Goal: Information Seeking & Learning: Learn about a topic

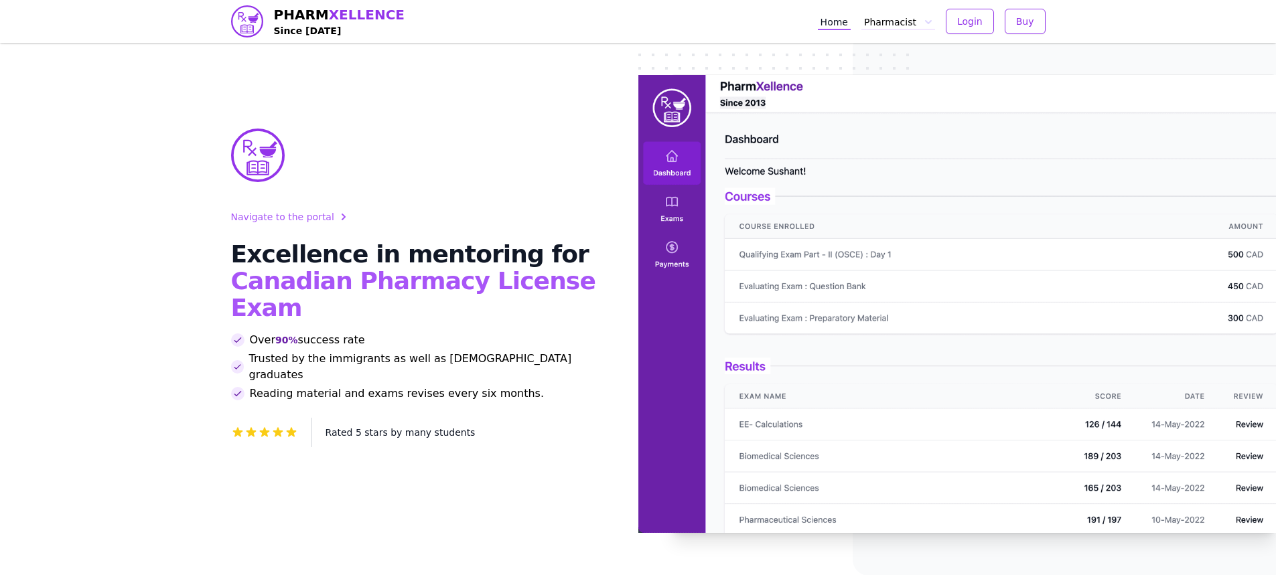
click at [903, 26] on button "Pharmacist" at bounding box center [898, 21] width 74 height 17
click at [911, 103] on link "OSCE" at bounding box center [936, 98] width 145 height 24
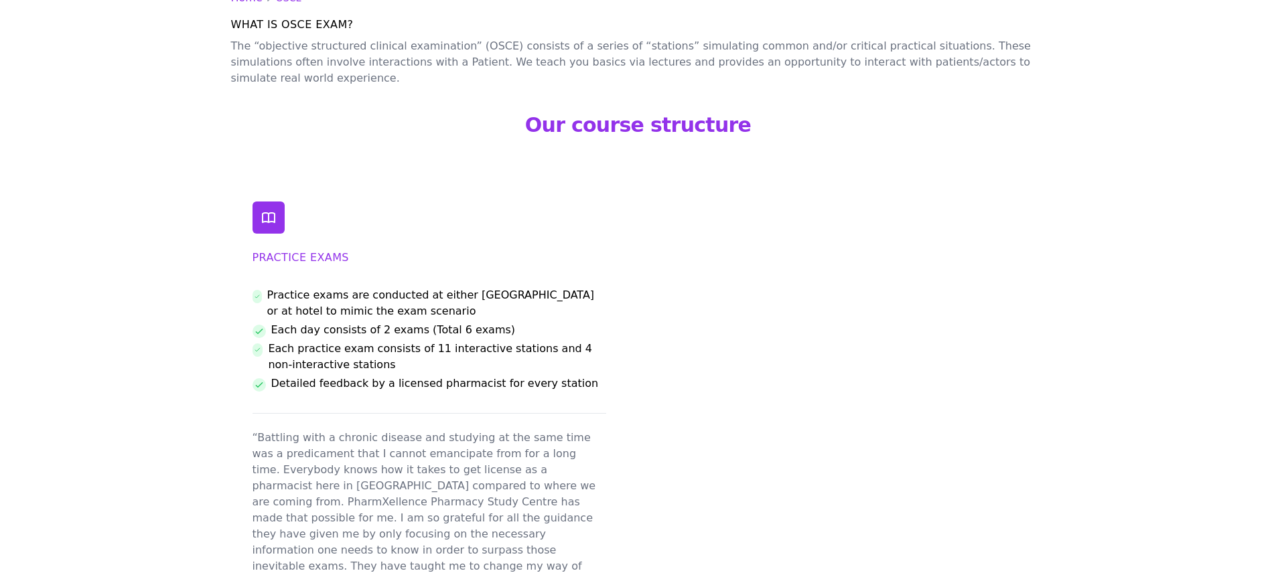
scroll to position [132, 0]
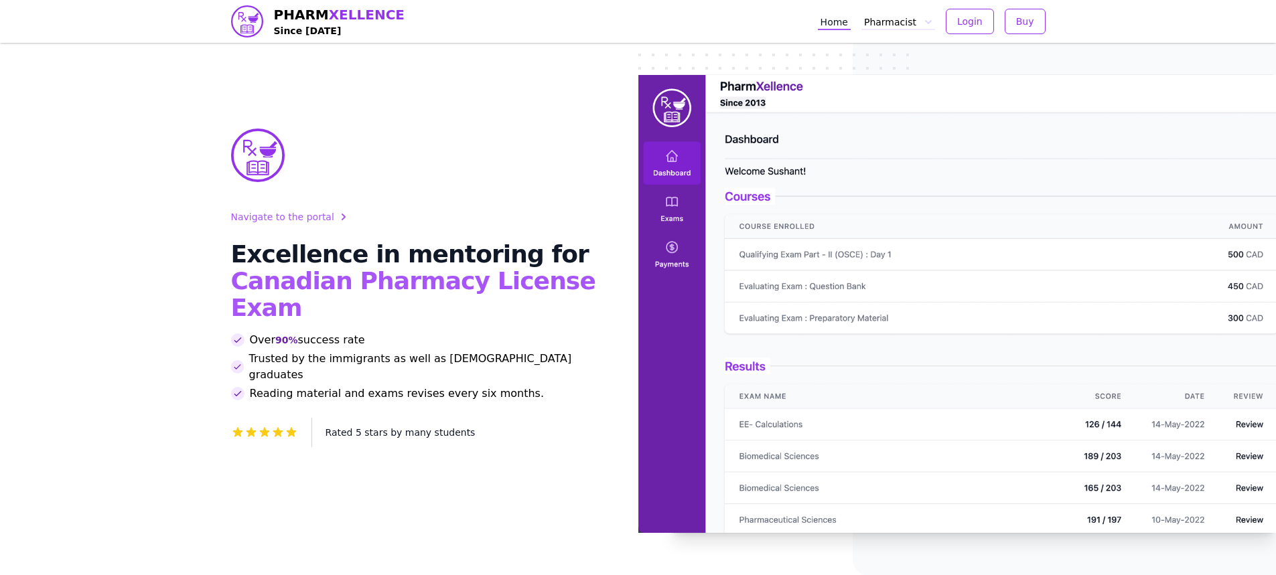
click at [907, 15] on button "Pharmacist" at bounding box center [898, 21] width 74 height 17
click at [918, 23] on button "Pharmacist" at bounding box center [898, 21] width 74 height 17
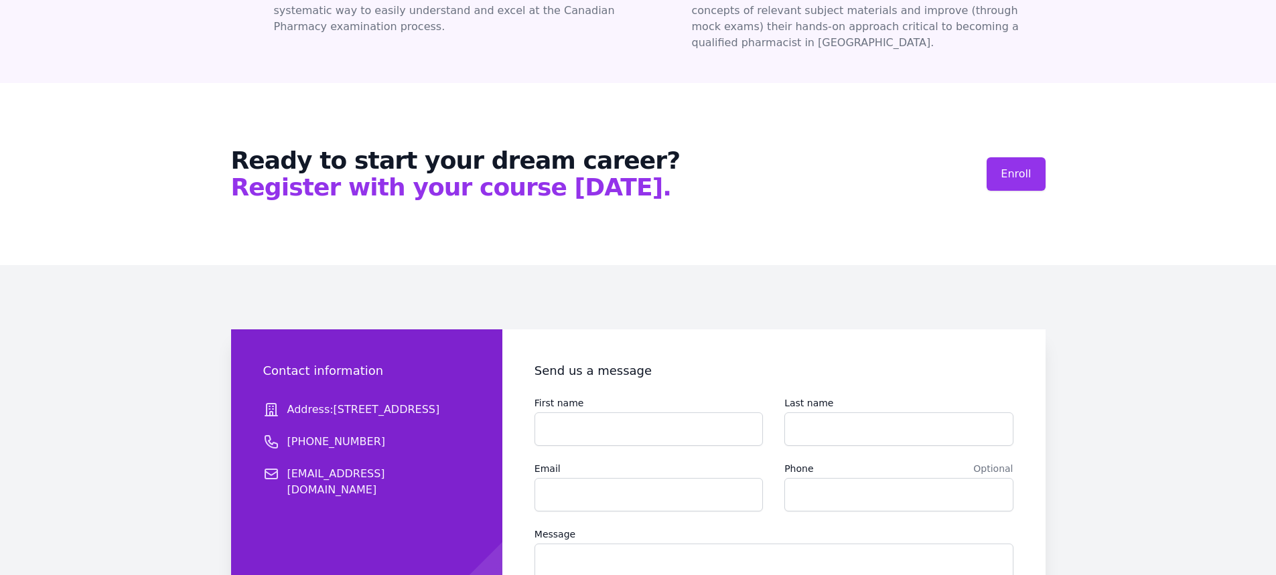
scroll to position [2009, 0]
